Goal: Information Seeking & Learning: Learn about a topic

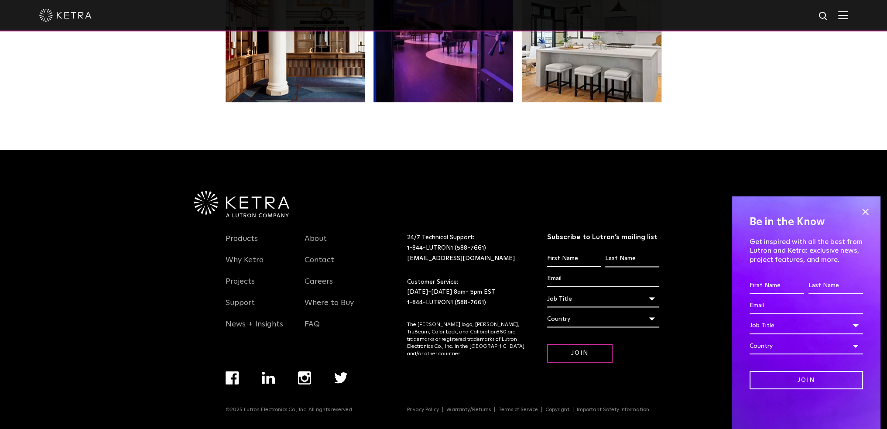
scroll to position [1834, 0]
click at [248, 240] on link "Products" at bounding box center [242, 244] width 32 height 20
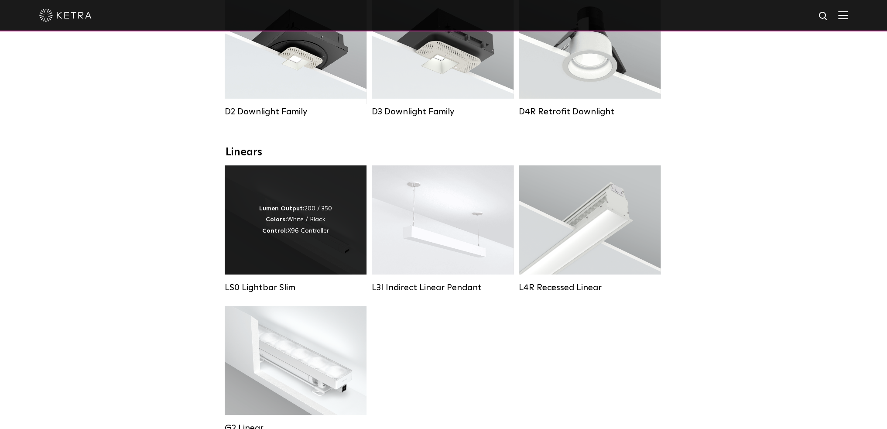
scroll to position [218, 0]
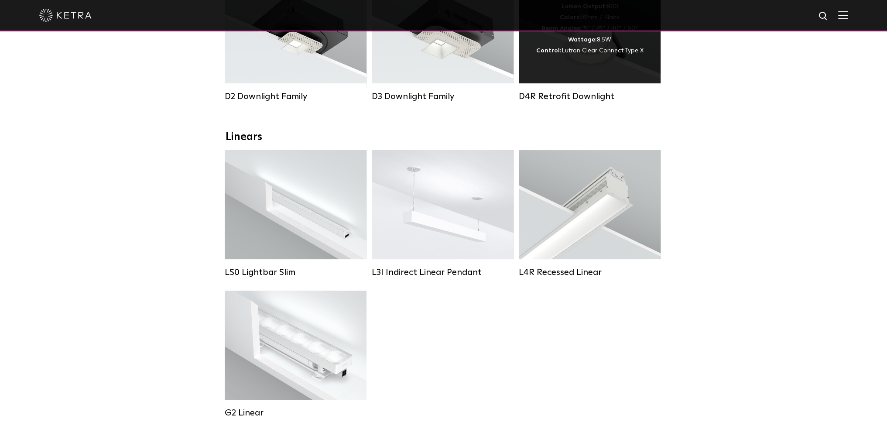
click at [598, 102] on div "D4R Retrofit Downlight" at bounding box center [590, 96] width 142 height 10
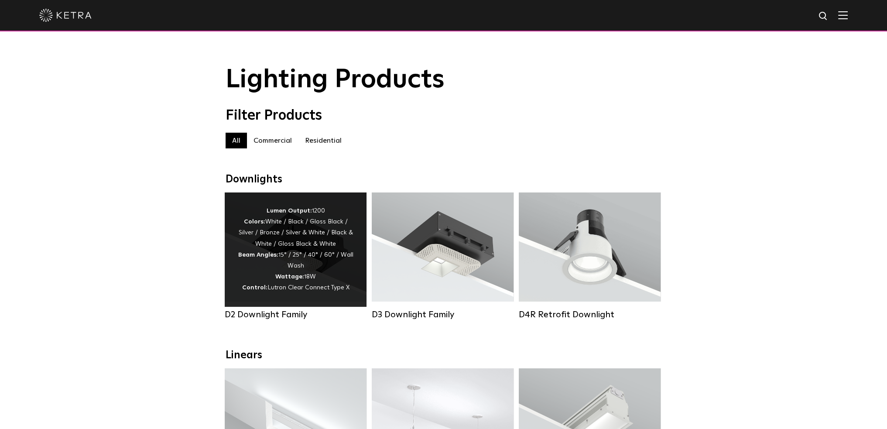
click at [320, 263] on div "Lumen Output: 1200 Colors: White / Black / Gloss Black / Silver / Bronze / Silv…" at bounding box center [296, 249] width 116 height 88
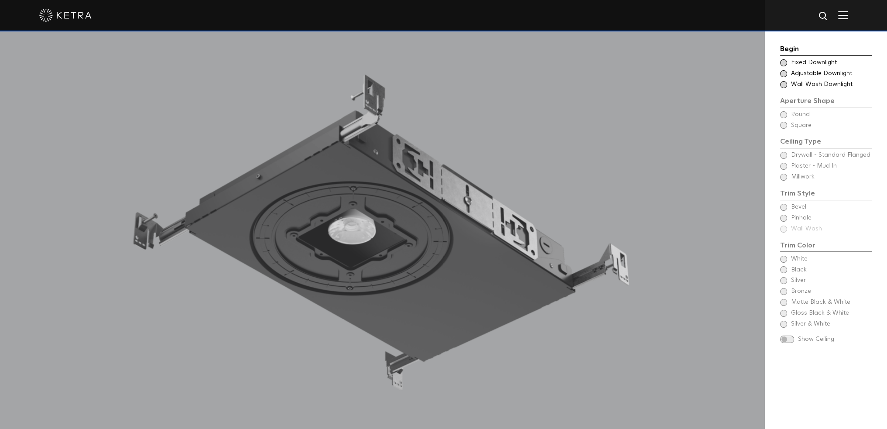
scroll to position [872, 0]
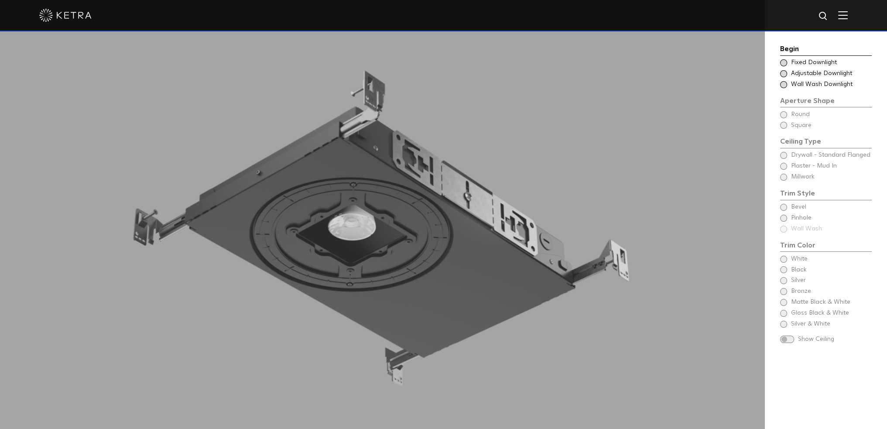
click at [786, 115] on div "Begin Choose Aperture Shape Fixed Downlight Choose Aperture Shape Adjustable Do…" at bounding box center [826, 195] width 92 height 302
click at [783, 115] on div "Begin Choose Aperture Shape Fixed Downlight Choose Aperture Shape Adjustable Do…" at bounding box center [826, 195] width 92 height 302
click at [783, 114] on div "Begin Choose Aperture Shape Fixed Downlight Choose Aperture Shape Adjustable Do…" at bounding box center [826, 195] width 92 height 302
drag, startPoint x: 783, startPoint y: 63, endPoint x: 785, endPoint y: 74, distance: 11.1
click at [787, 77] on div "Choose Aperture Shape Fixed Downlight Choose Aperture Shape Adjustable Downligh…" at bounding box center [826, 73] width 92 height 31
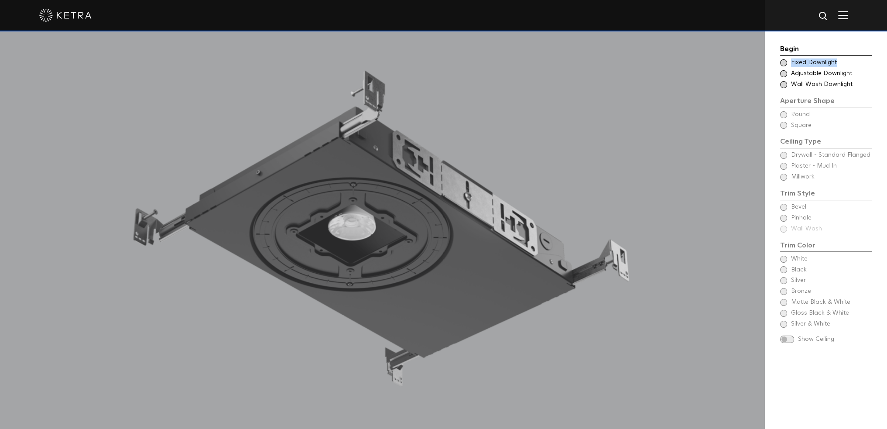
click at [784, 73] on span at bounding box center [783, 73] width 7 height 7
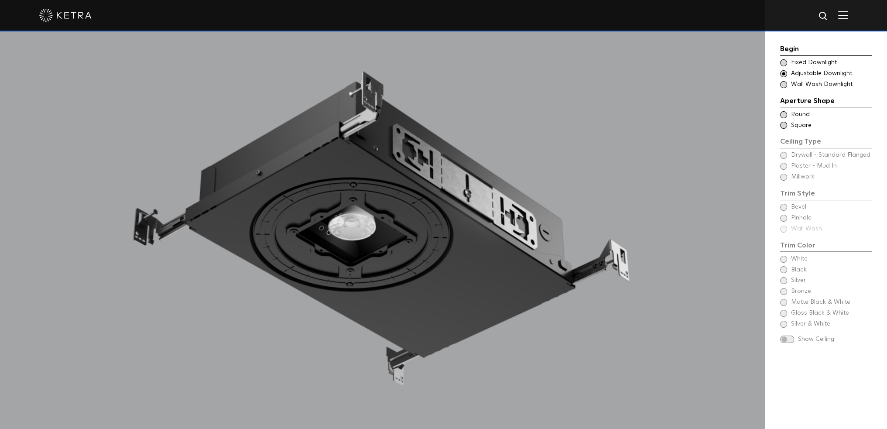
click at [784, 63] on span at bounding box center [783, 62] width 7 height 7
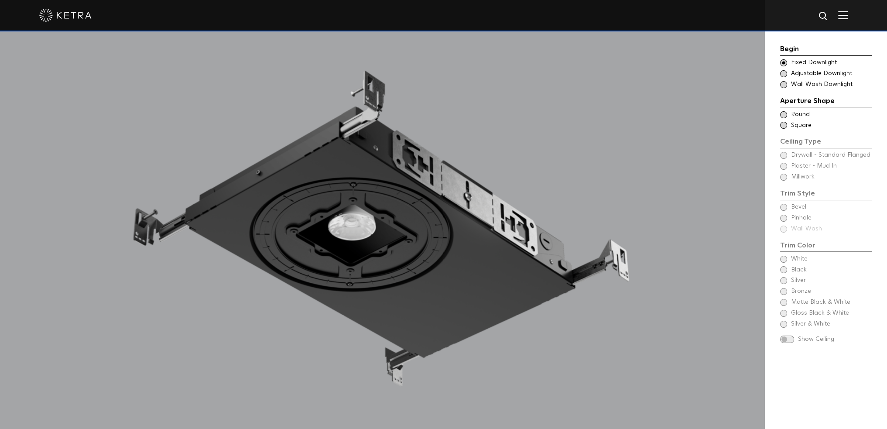
click at [787, 72] on span at bounding box center [783, 73] width 7 height 7
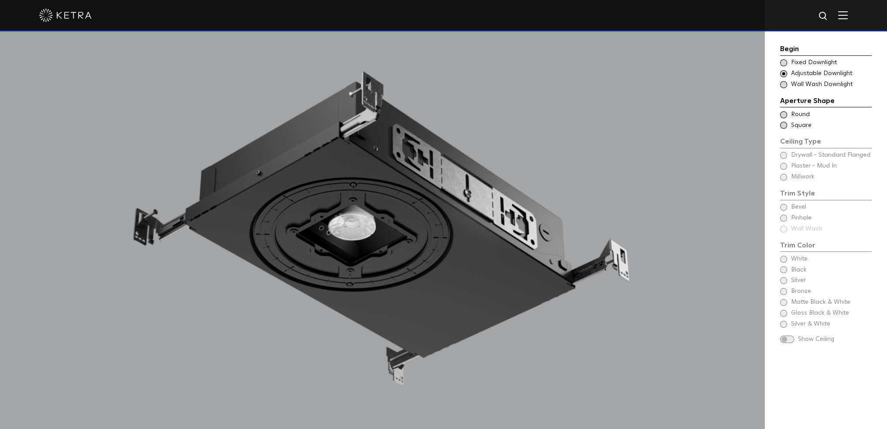
click at [785, 64] on span at bounding box center [783, 62] width 7 height 7
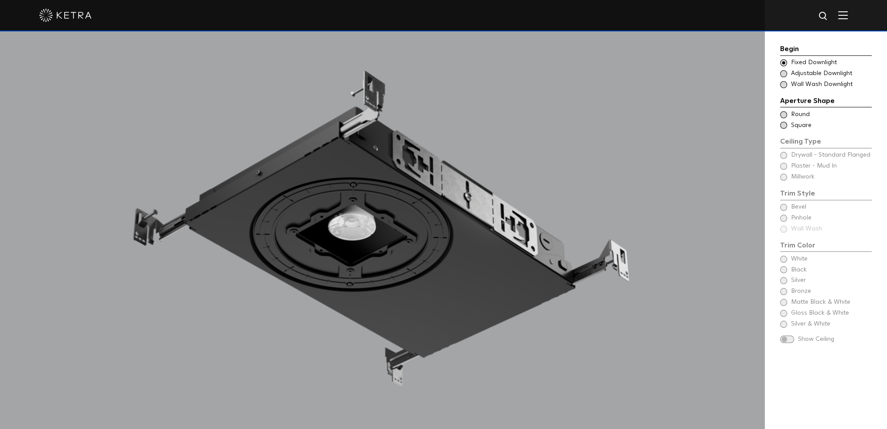
click at [784, 116] on span at bounding box center [783, 114] width 7 height 7
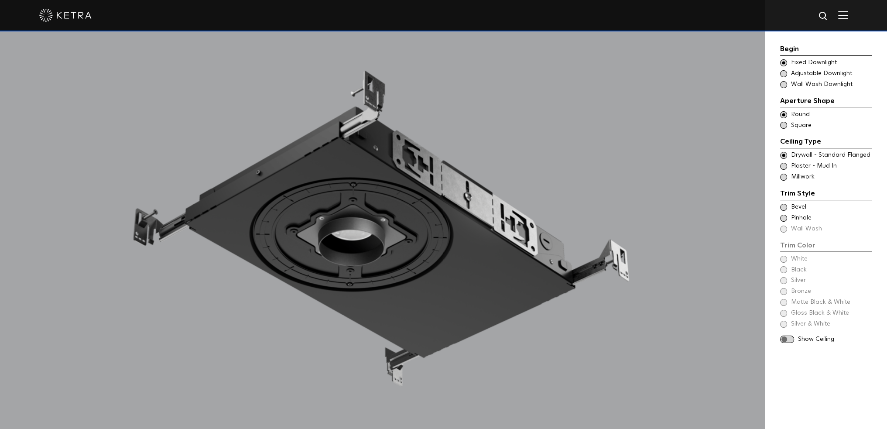
click at [780, 152] on div "Trim Style - Round - Flanged Wall Wash - Round - Flanged - Disabled Drywall - S…" at bounding box center [826, 155] width 92 height 9
click at [784, 210] on div "Trim Color - Round - Flanged Bevel" at bounding box center [826, 207] width 92 height 9
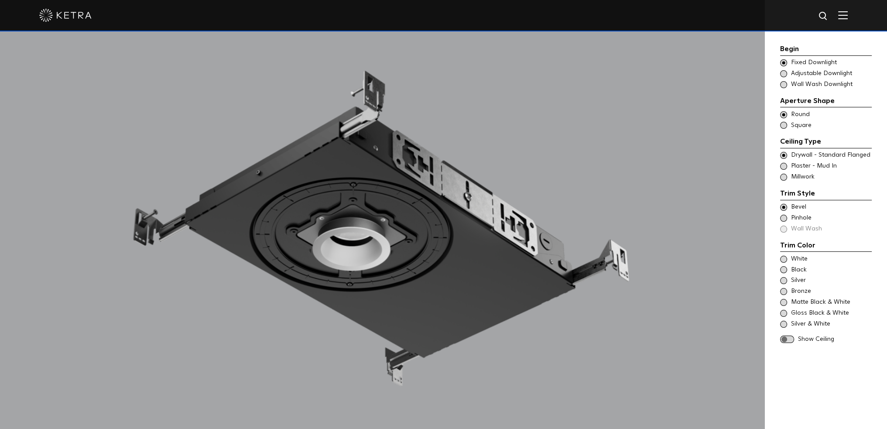
click at [783, 219] on span at bounding box center [783, 218] width 7 height 7
click at [785, 208] on span at bounding box center [783, 207] width 7 height 7
click at [785, 261] on span at bounding box center [783, 259] width 7 height 7
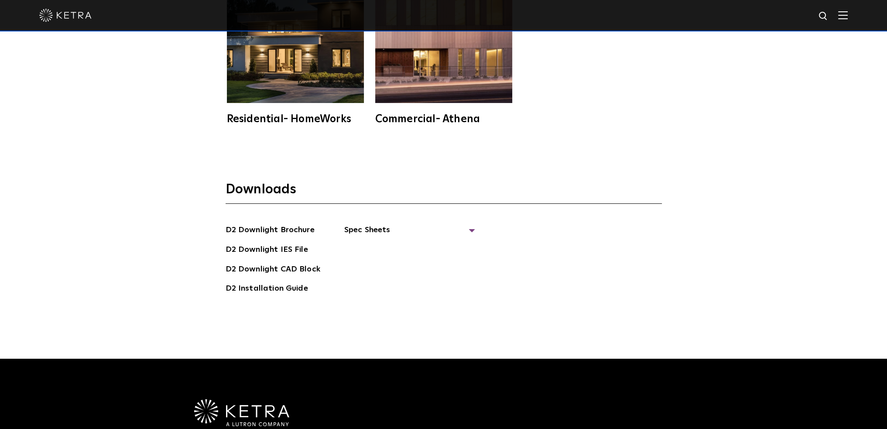
scroll to position [2574, 0]
